Goal: Information Seeking & Learning: Learn about a topic

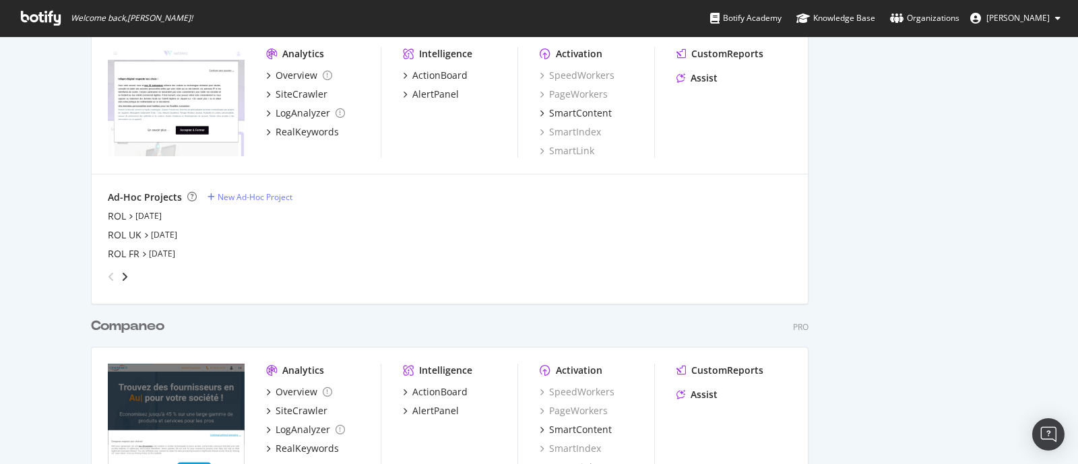
scroll to position [2020, 0]
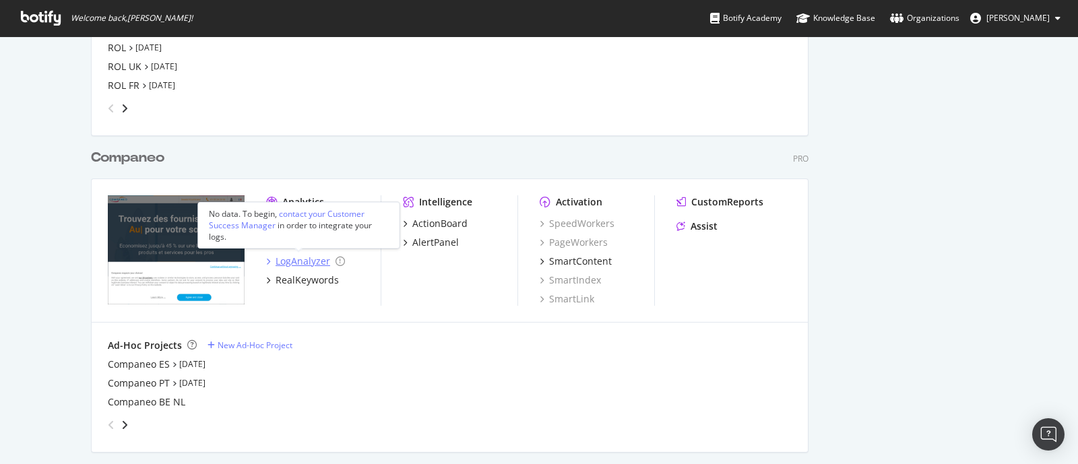
click at [302, 267] on div "LogAnalyzer" at bounding box center [302, 261] width 55 height 13
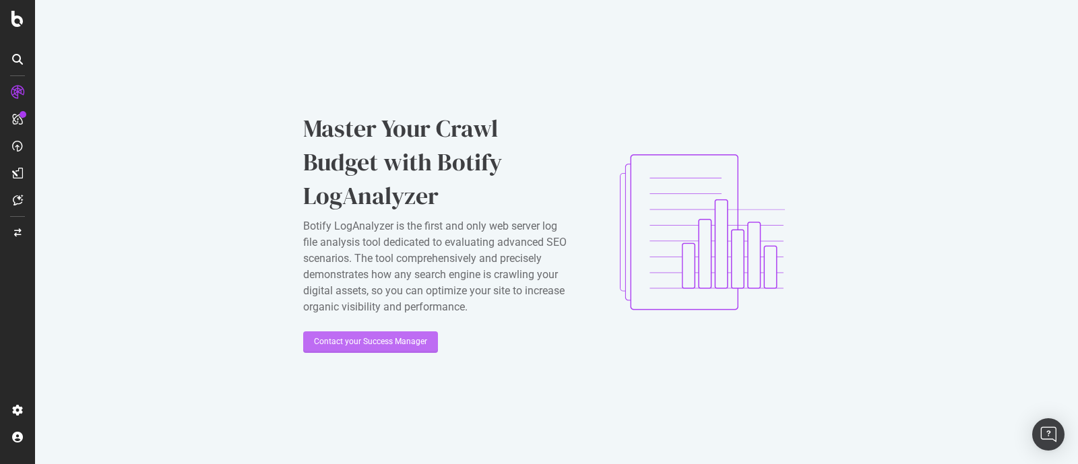
click at [384, 332] on div "Contact your Success Manager" at bounding box center [370, 342] width 113 height 20
